Goal: Book appointment/travel/reservation

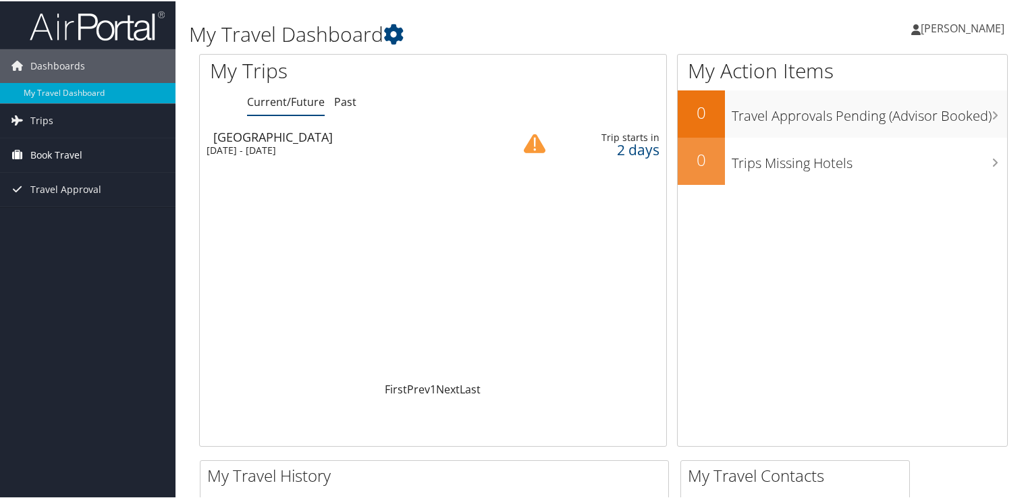
click at [44, 155] on span "Book Travel" at bounding box center [56, 154] width 52 height 34
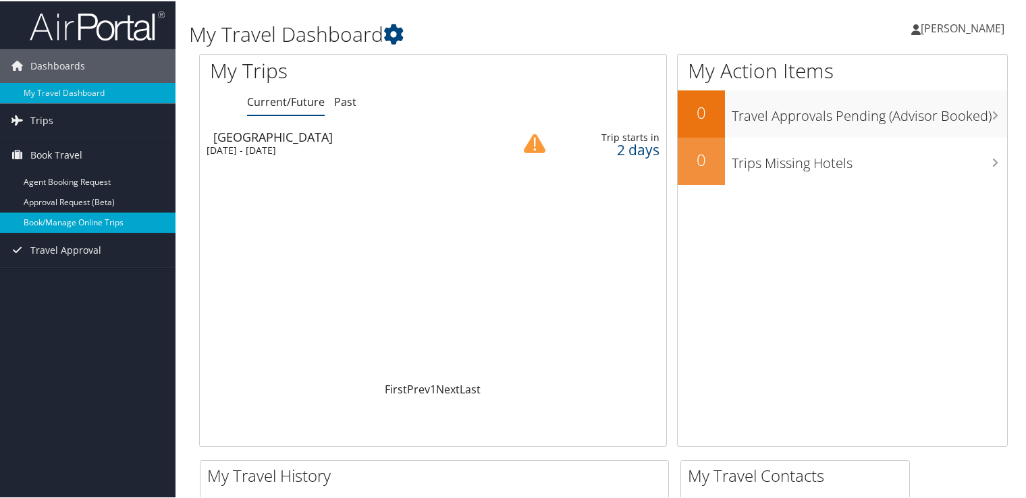
click at [55, 213] on link "Book/Manage Online Trips" at bounding box center [88, 221] width 176 height 20
click at [51, 224] on link "Book/Manage Online Trips" at bounding box center [88, 221] width 176 height 20
